Goal: Use online tool/utility: Utilize a website feature to perform a specific function

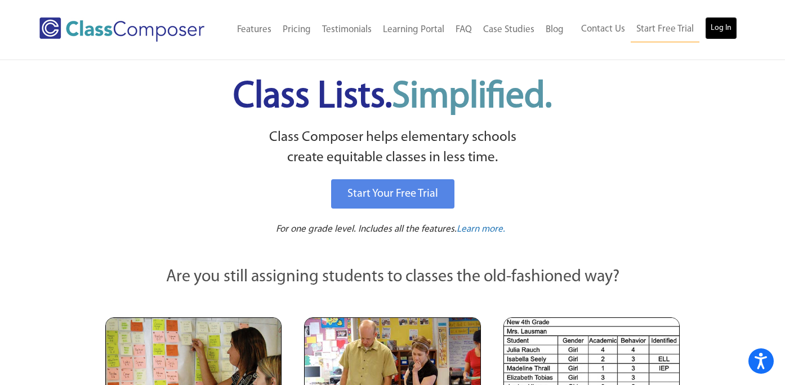
click at [722, 26] on link "Log In" at bounding box center [721, 28] width 32 height 23
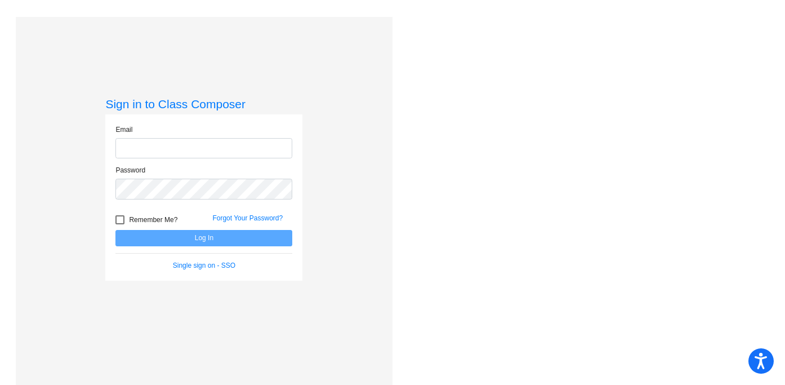
type input "[PERSON_NAME][EMAIL_ADDRESS][PERSON_NAME][DOMAIN_NAME]"
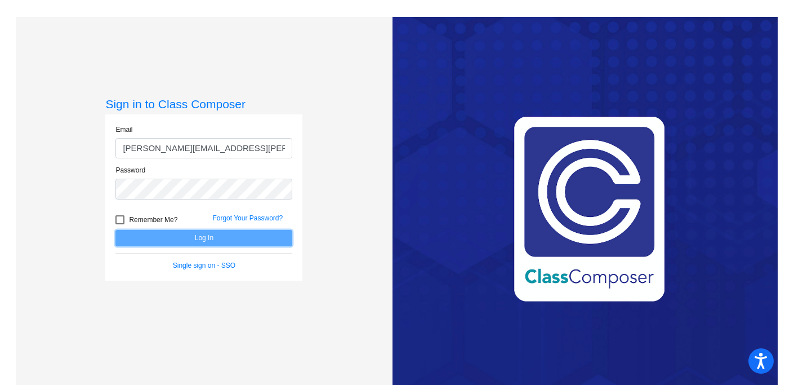
click at [189, 237] on button "Log In" at bounding box center [203, 238] width 177 height 16
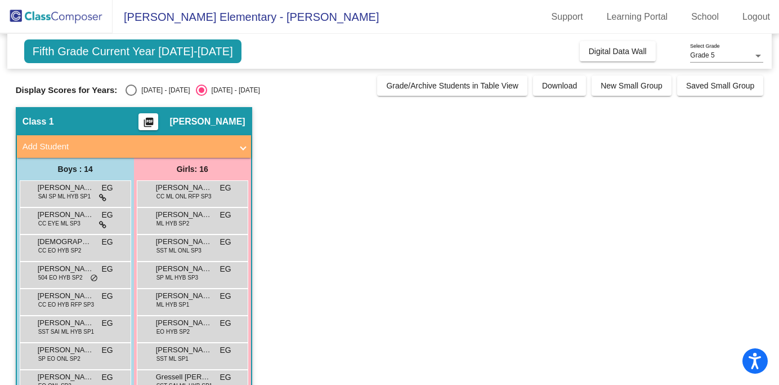
click at [131, 88] on div "Select an option" at bounding box center [131, 89] width 11 height 11
click at [131, 96] on input "2024 - 2025" at bounding box center [131, 96] width 1 height 1
radio input "true"
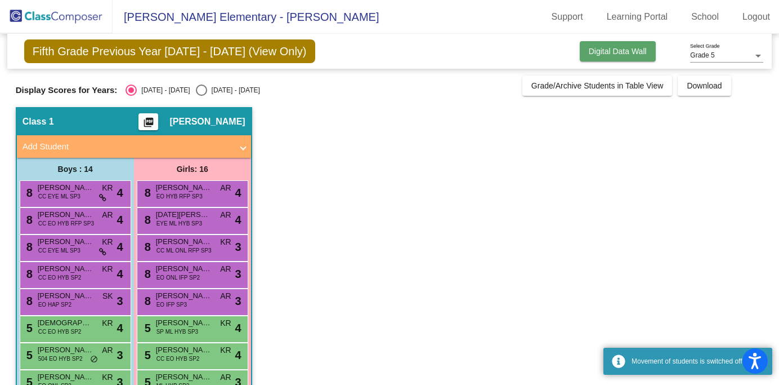
click at [611, 51] on span "Digital Data Wall" at bounding box center [618, 51] width 58 height 9
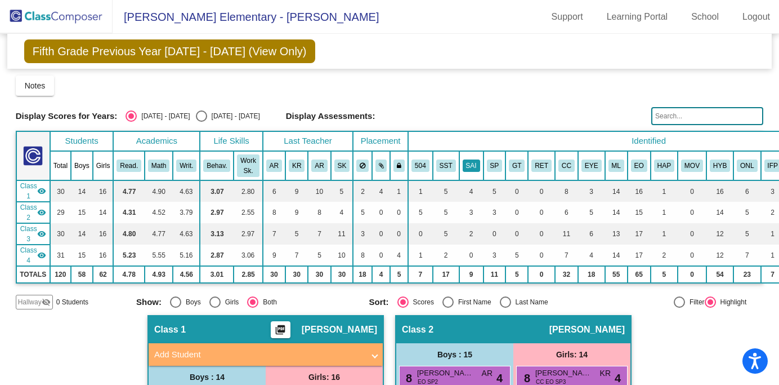
click at [475, 164] on button "SAI" at bounding box center [471, 165] width 17 height 12
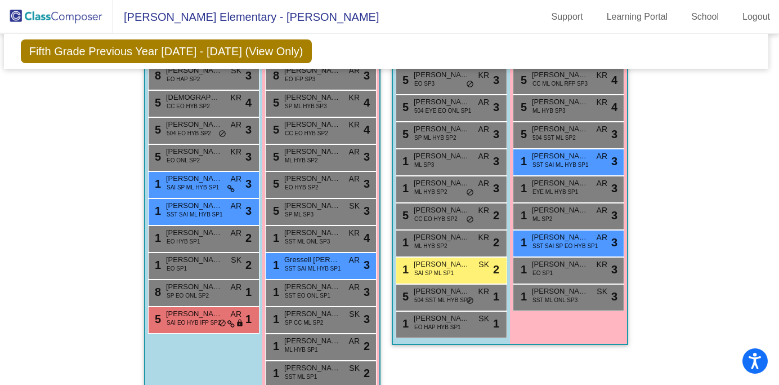
scroll to position [435, 3]
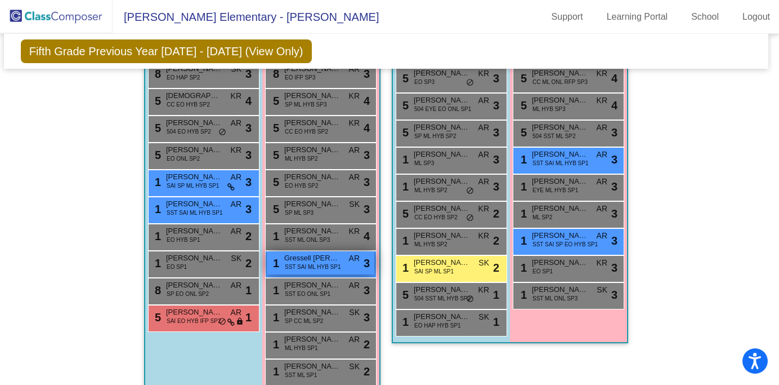
click at [300, 267] on span "SST SAI ML HYB SP1" at bounding box center [313, 266] width 56 height 8
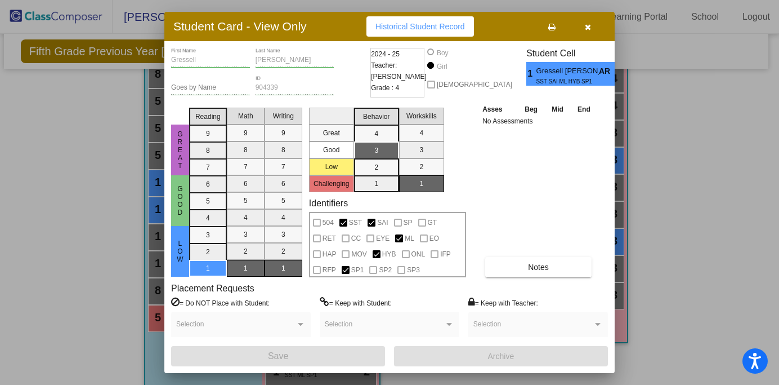
click at [586, 26] on icon "button" at bounding box center [588, 27] width 6 height 8
